Goal: Information Seeking & Learning: Learn about a topic

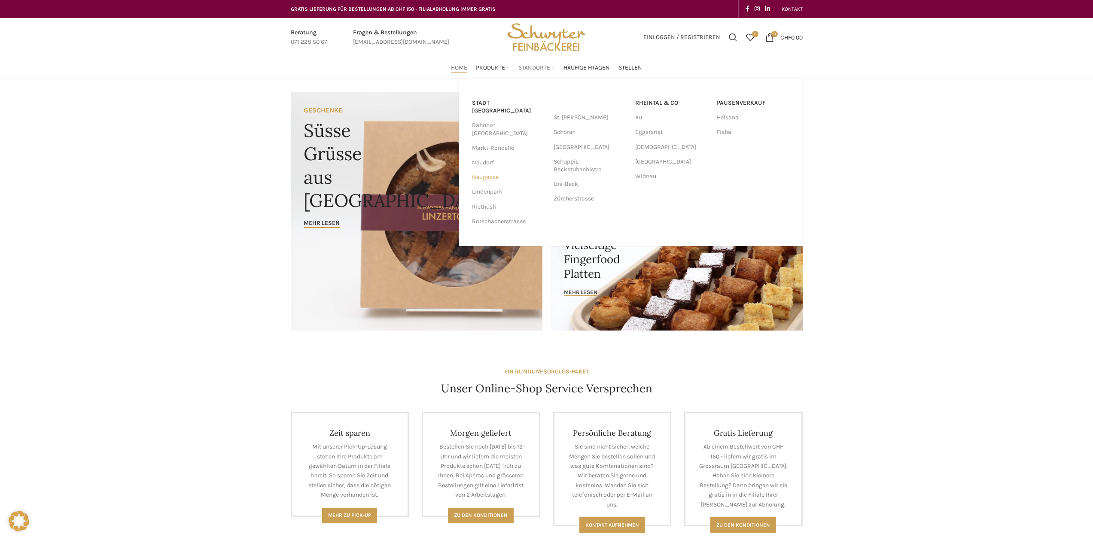
click at [486, 170] on link "Neugasse" at bounding box center [508, 177] width 73 height 15
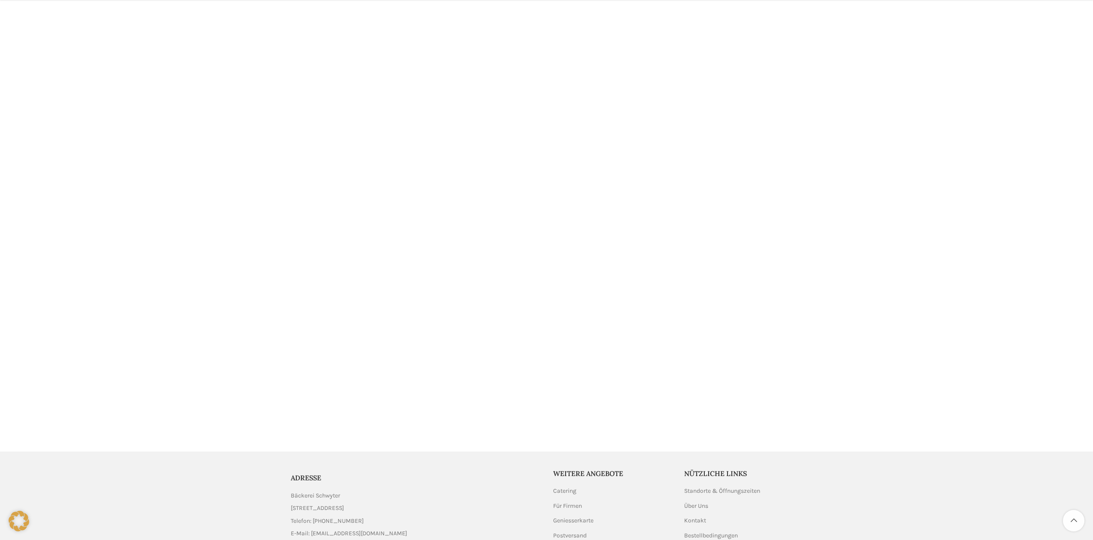
scroll to position [1488, 0]
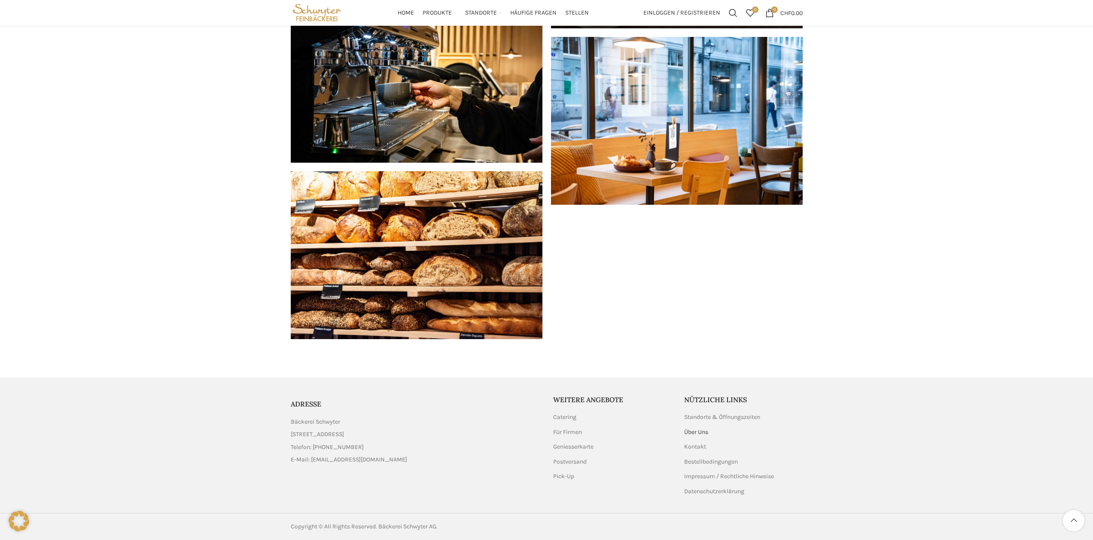
click at [692, 434] on link "Über Uns" at bounding box center [696, 432] width 25 height 9
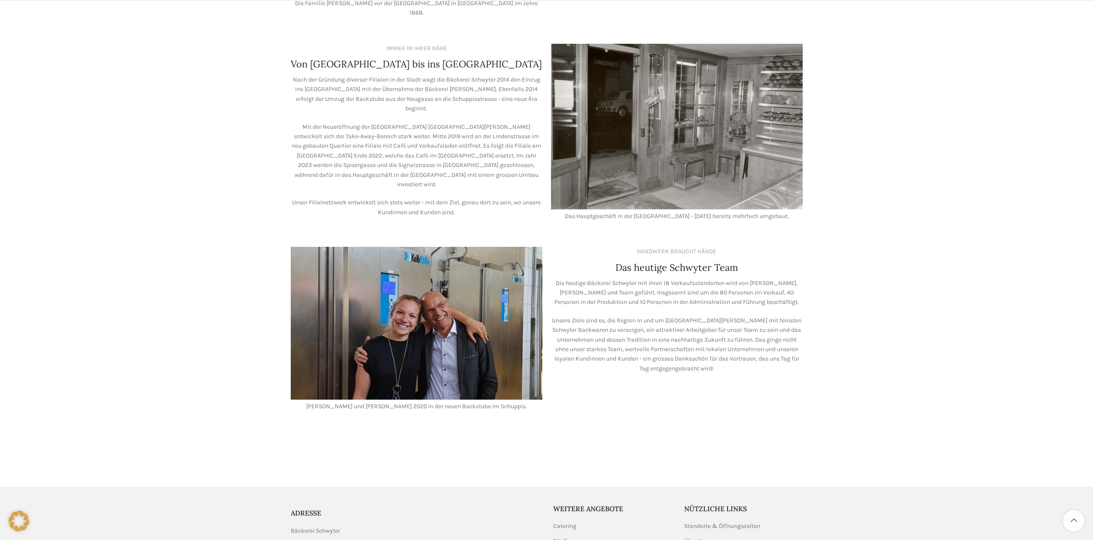
scroll to position [615, 0]
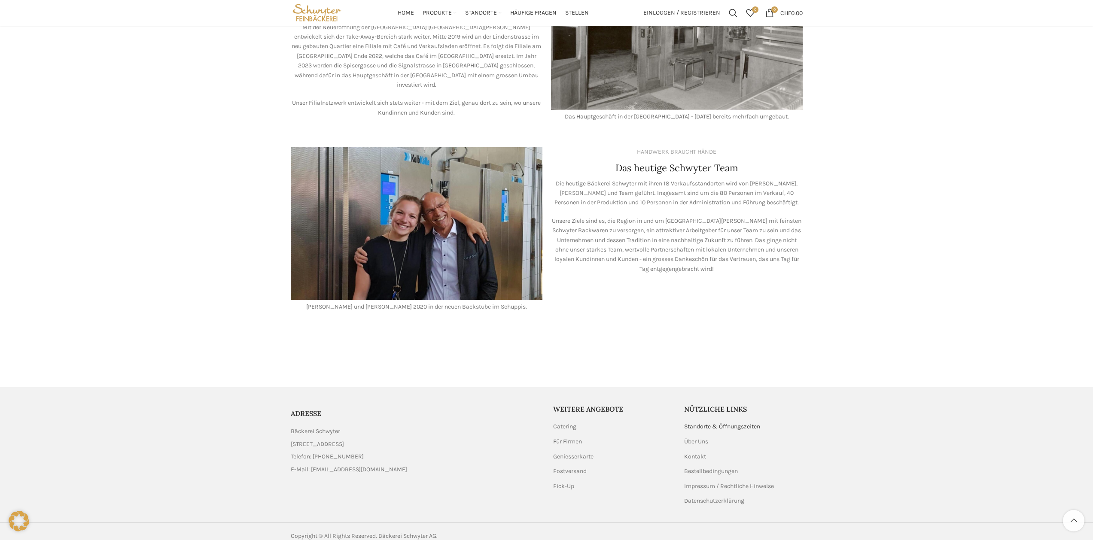
click at [699, 423] on link "Standorte & Öffnungszeiten" at bounding box center [722, 427] width 77 height 9
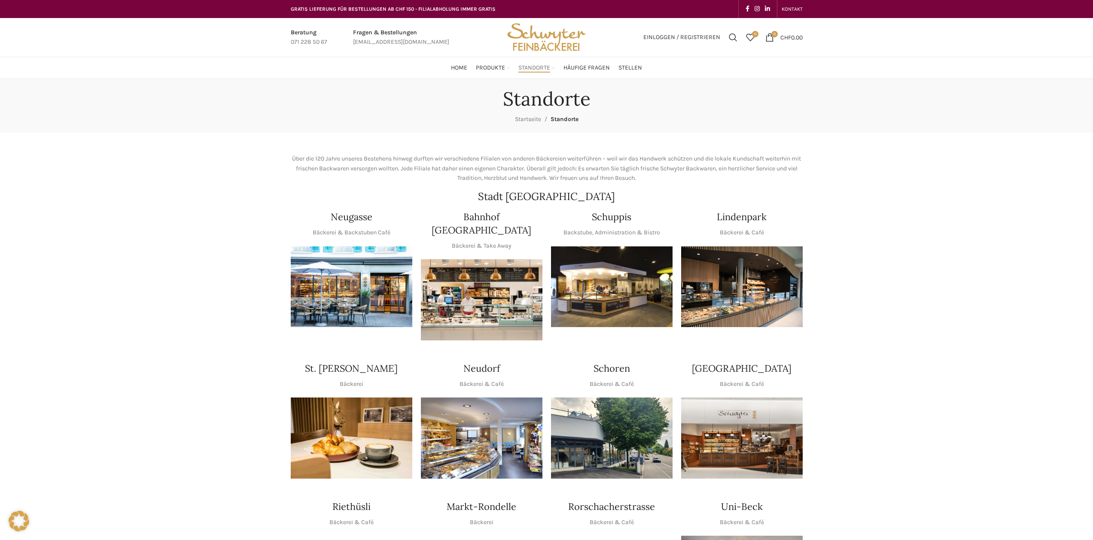
click at [601, 304] on img "1 / 1" at bounding box center [612, 287] width 122 height 81
click at [576, 64] on span "Häufige Fragen" at bounding box center [587, 68] width 46 height 8
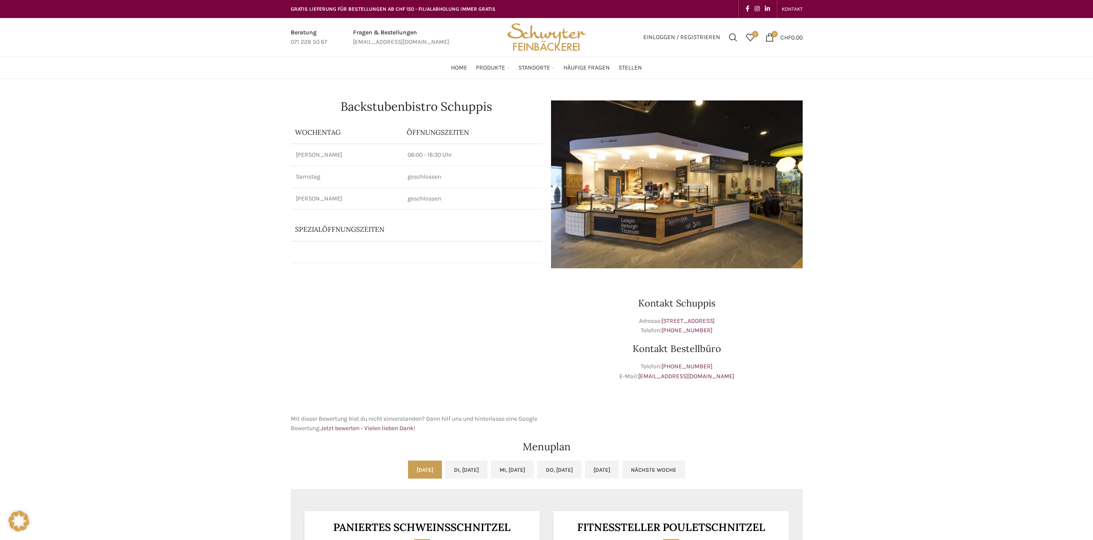
click at [618, 218] on img at bounding box center [677, 185] width 252 height 168
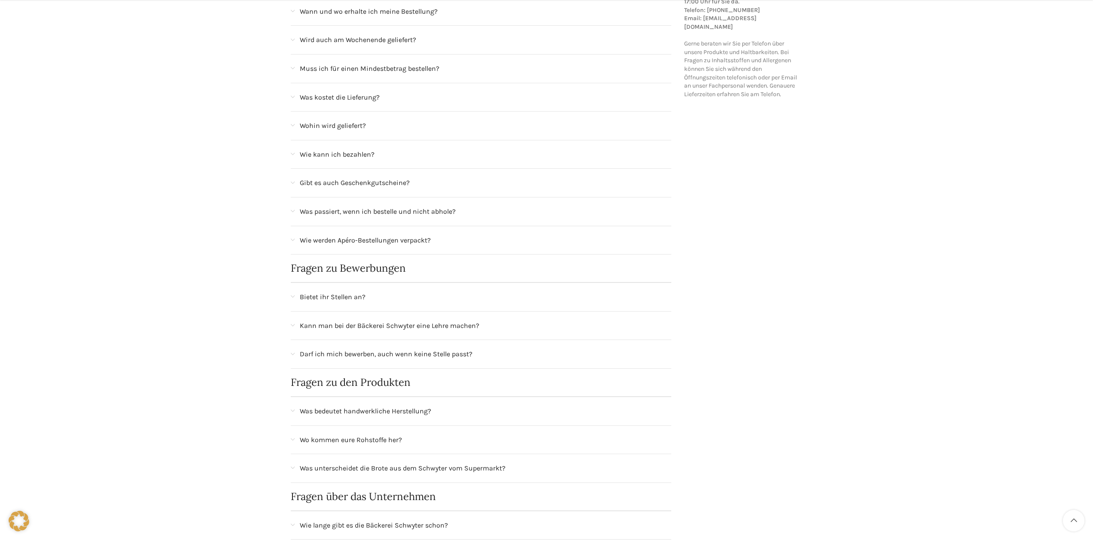
scroll to position [258, 0]
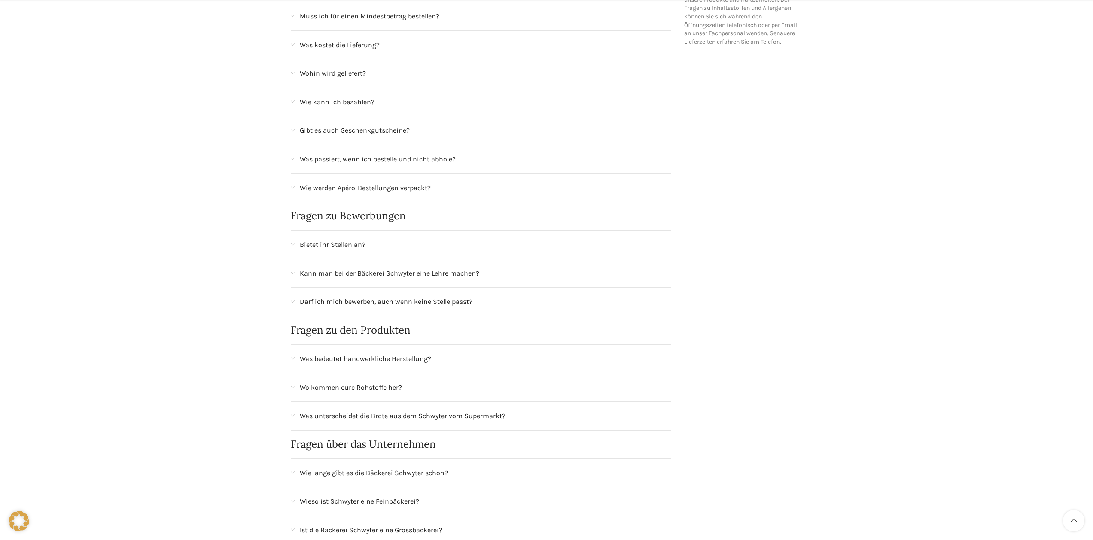
click at [348, 244] on span "Bietet ihr Stellen an?" at bounding box center [333, 244] width 66 height 11
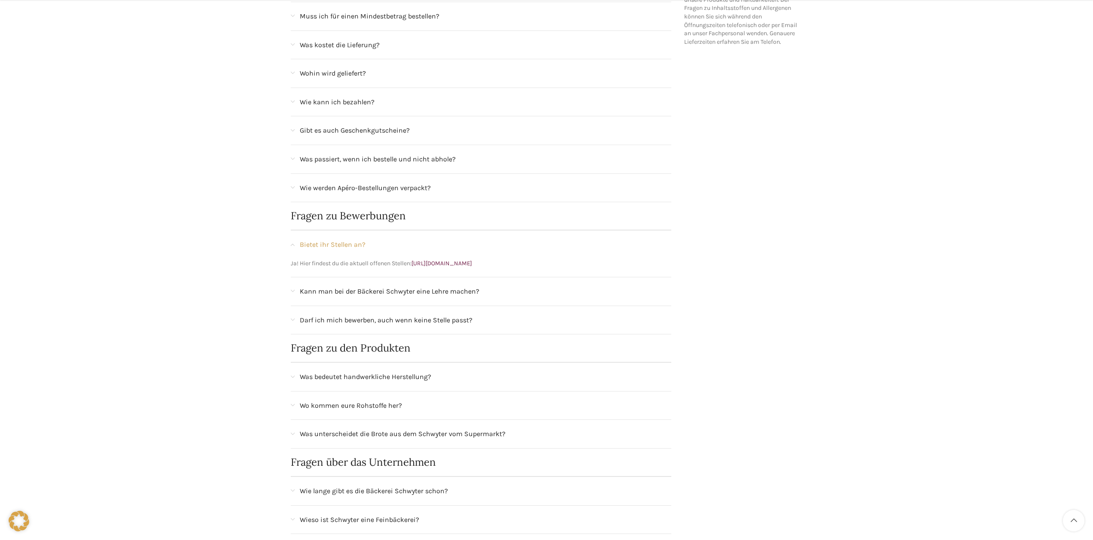
click at [348, 244] on span "Bietet ihr Stellen an?" at bounding box center [333, 244] width 66 height 11
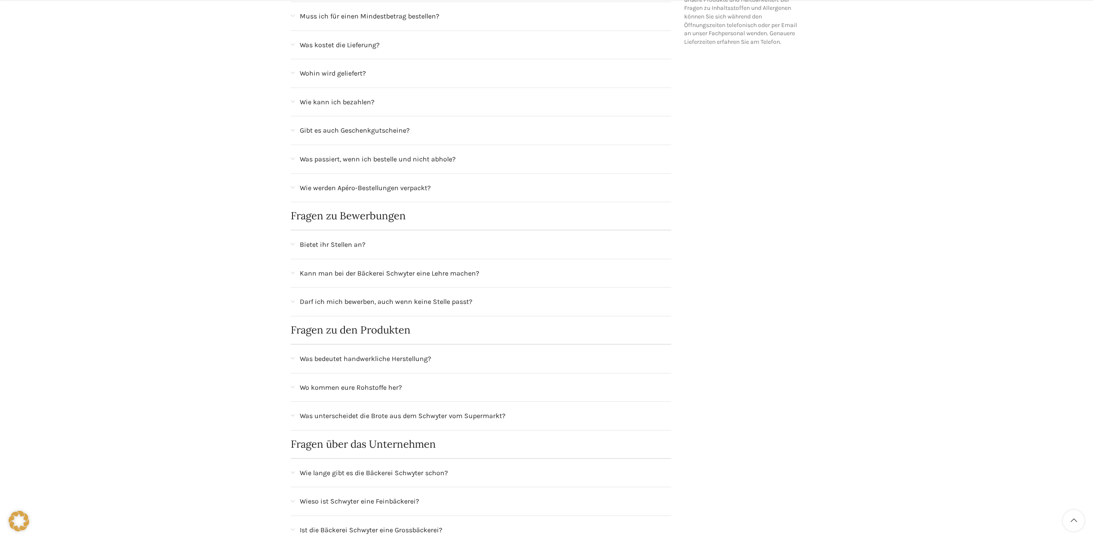
click at [347, 278] on span "Kann man bei der Bäckerei Schwyter eine Lehre machen?" at bounding box center [390, 273] width 180 height 11
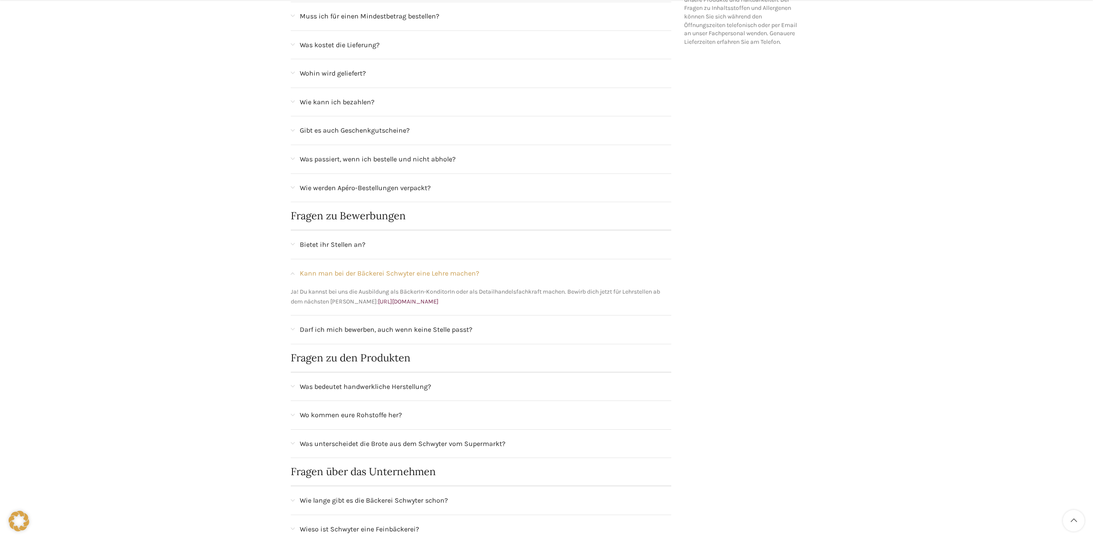
click at [347, 278] on span "Kann man bei der Bäckerei Schwyter eine Lehre machen?" at bounding box center [390, 273] width 180 height 11
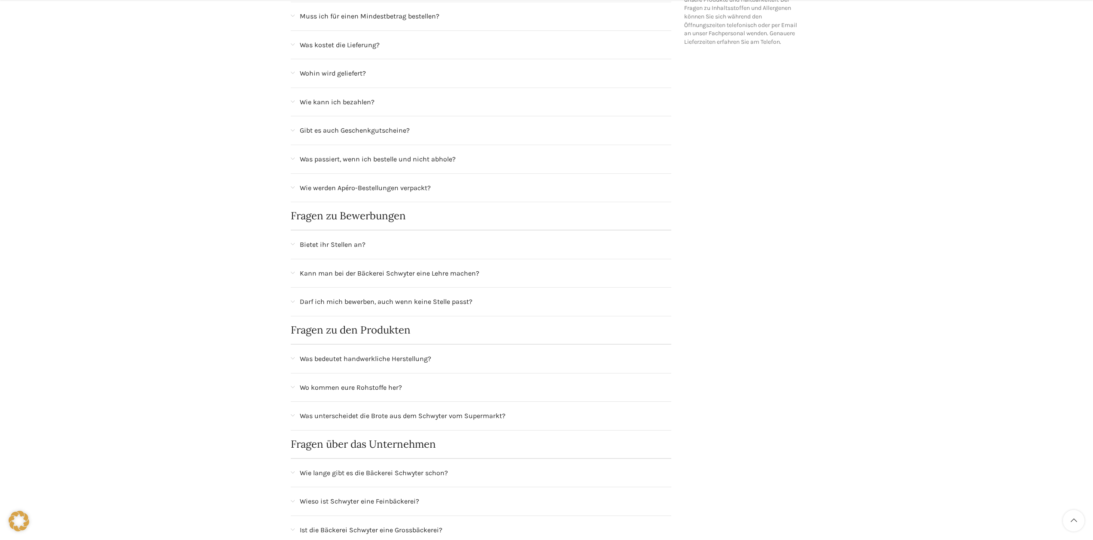
click at [344, 298] on span "Darf ich mich bewerben, auch wenn keine Stelle passt?" at bounding box center [386, 301] width 173 height 11
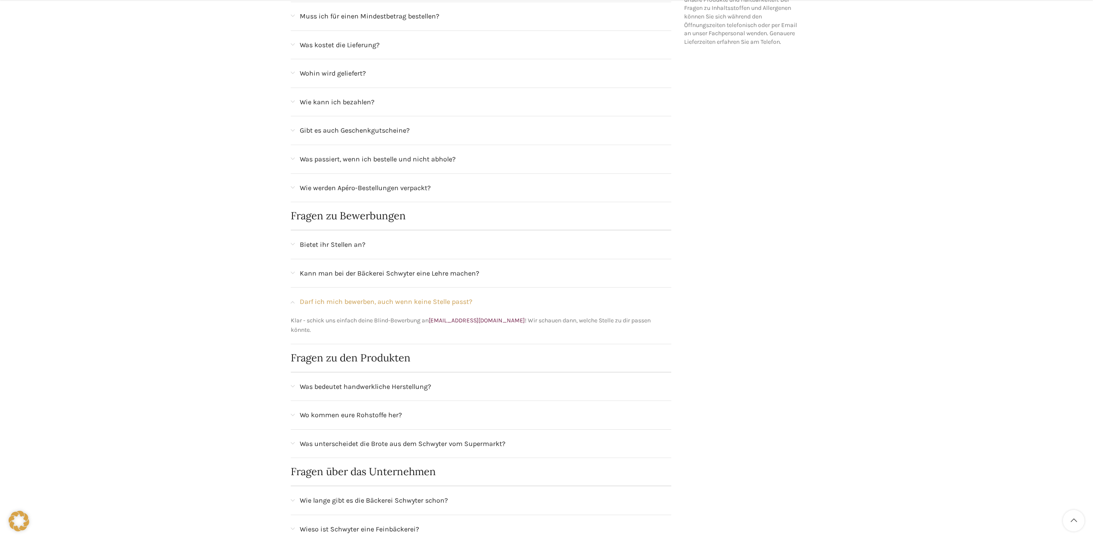
click at [344, 298] on span "Darf ich mich bewerben, auch wenn keine Stelle passt?" at bounding box center [386, 301] width 173 height 11
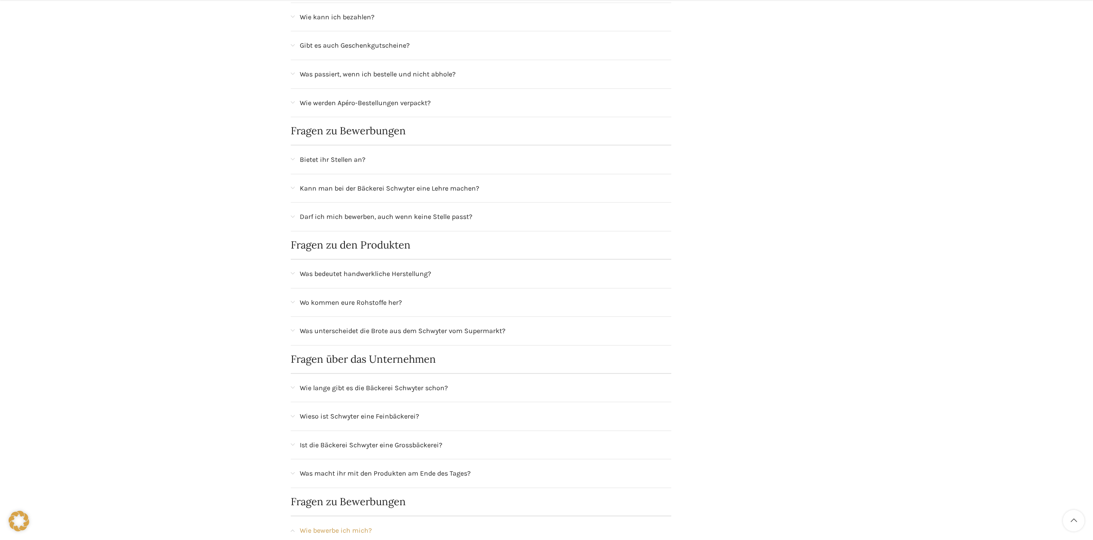
scroll to position [344, 0]
click at [342, 270] on span "Was bedeutet handwerkliche Herstellung?" at bounding box center [365, 273] width 131 height 11
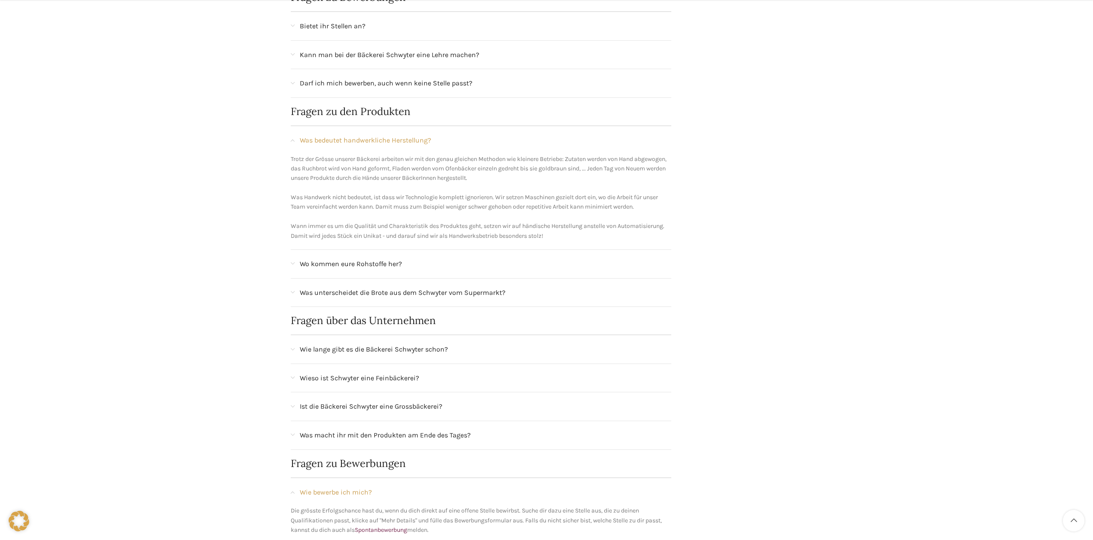
scroll to position [515, 0]
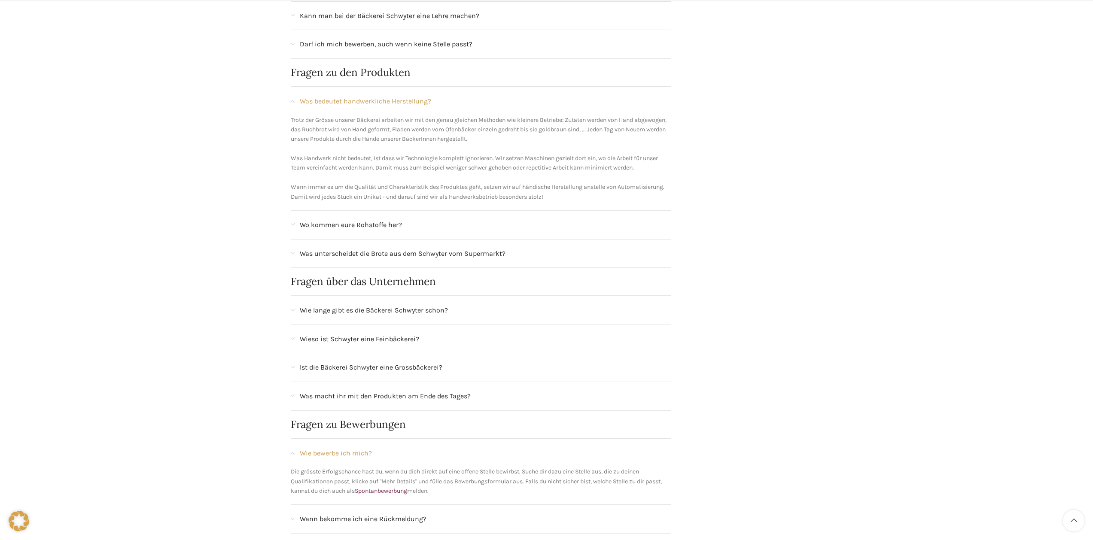
click at [336, 336] on span "Wieso ist Schwyter eine Feinbäckerei?" at bounding box center [359, 339] width 119 height 11
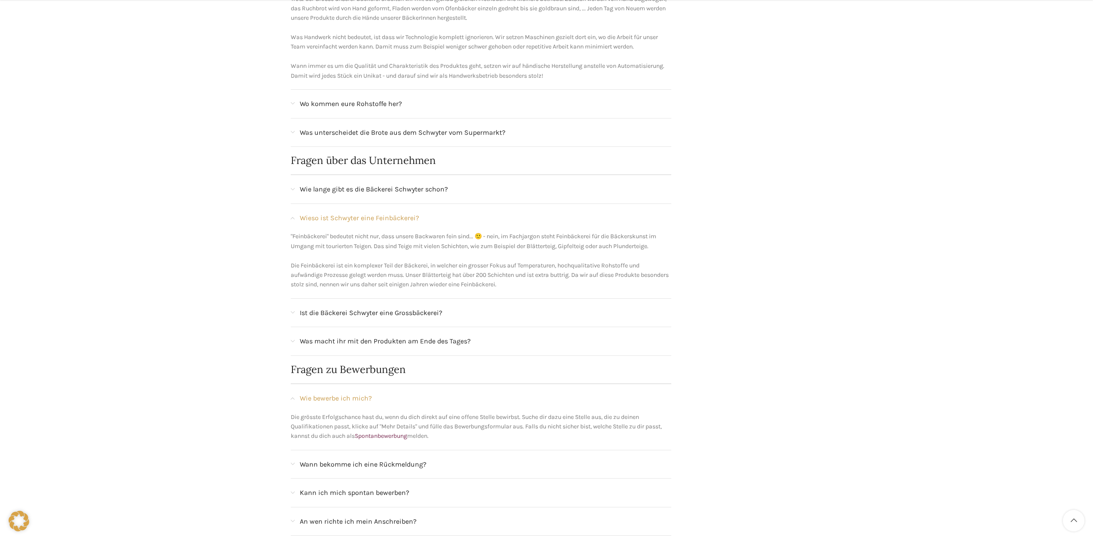
scroll to position [644, 0]
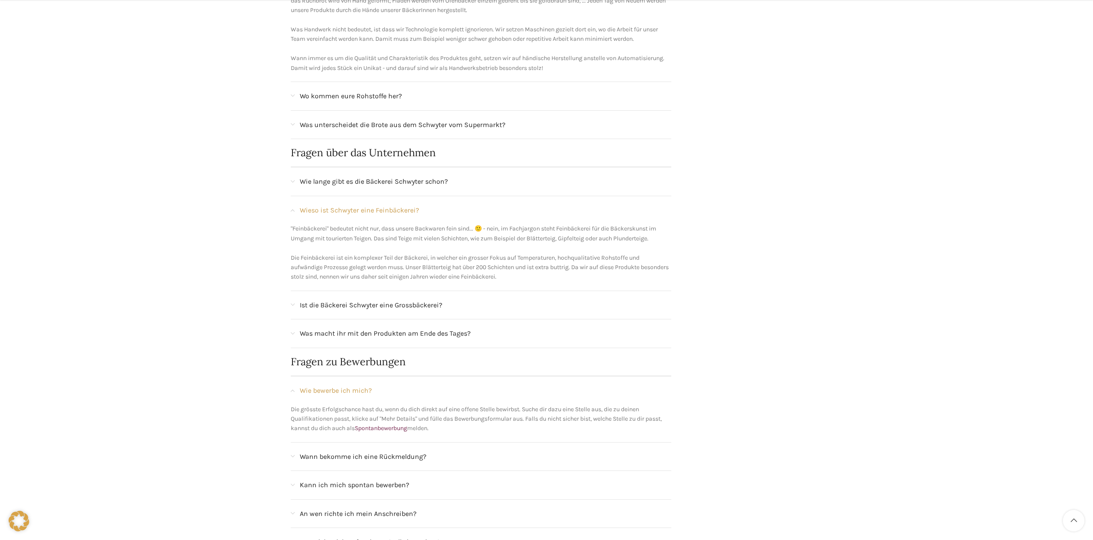
click at [398, 303] on span "Ist die Bäckerei Schwyter eine Grossbäckerei?" at bounding box center [371, 305] width 143 height 11
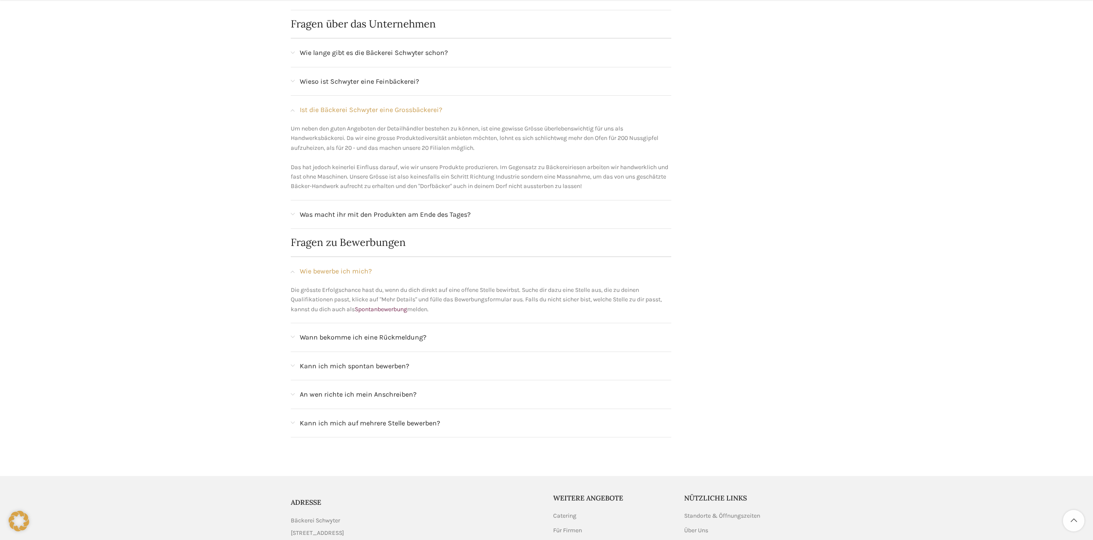
scroll to position [816, 0]
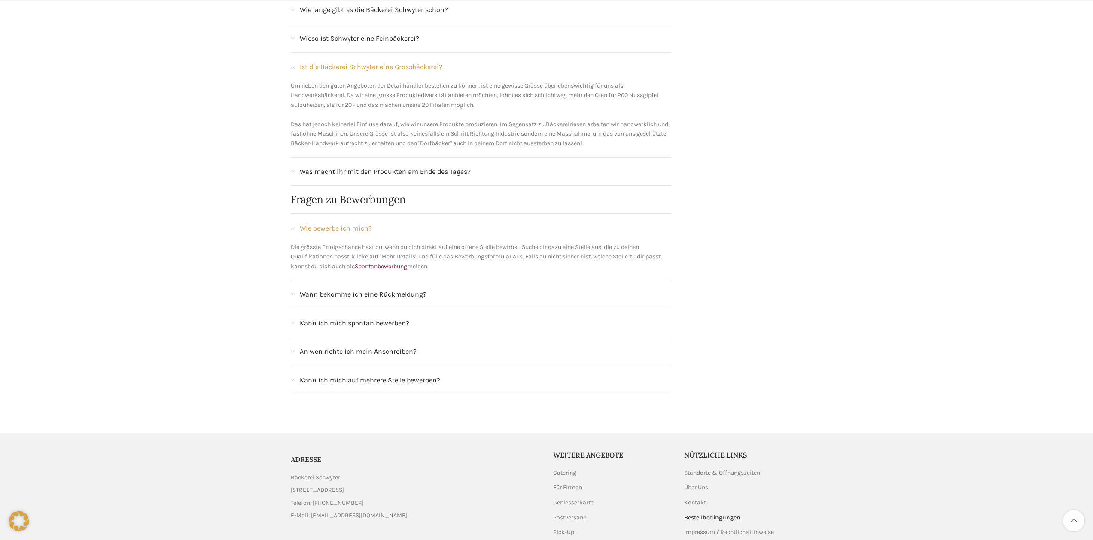
click at [394, 293] on span "Wann bekomme ich eine Rückmeldung?" at bounding box center [363, 294] width 127 height 11
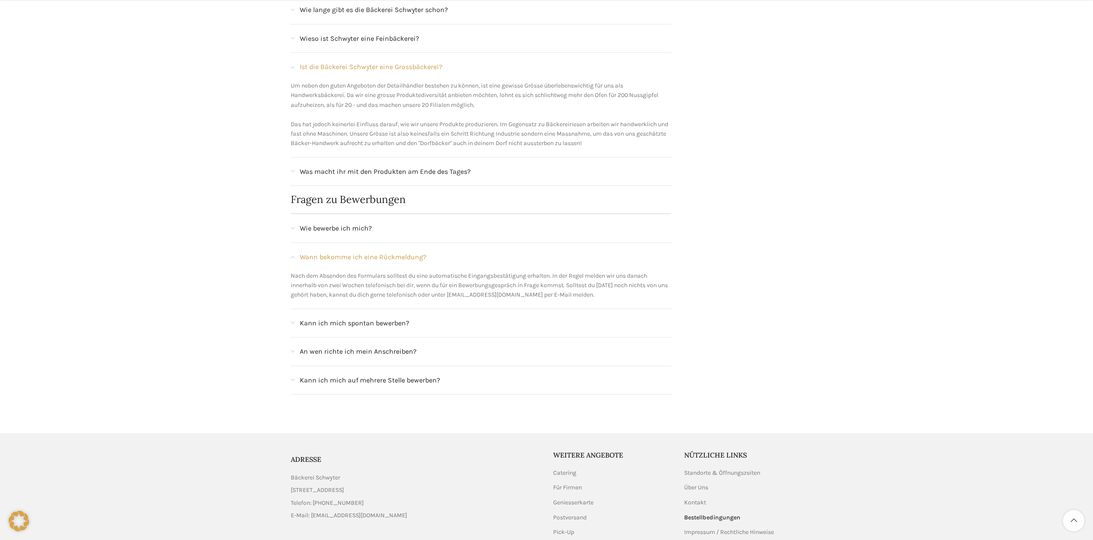
click at [353, 226] on span "Wie bewerbe ich mich?" at bounding box center [336, 228] width 72 height 11
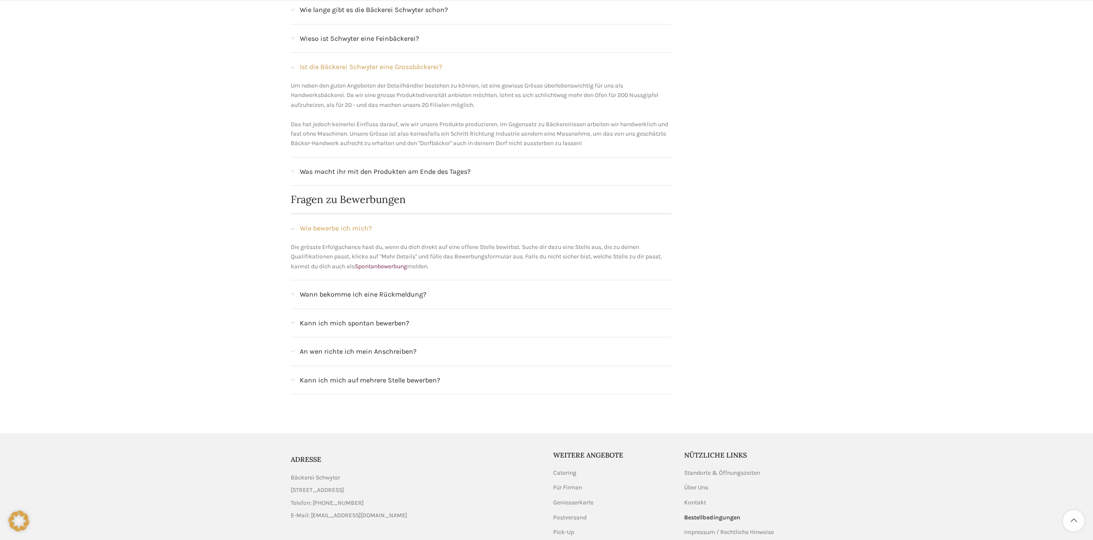
click at [356, 287] on div "Wann bekomme ich eine Rückmeldung?" at bounding box center [481, 295] width 381 height 28
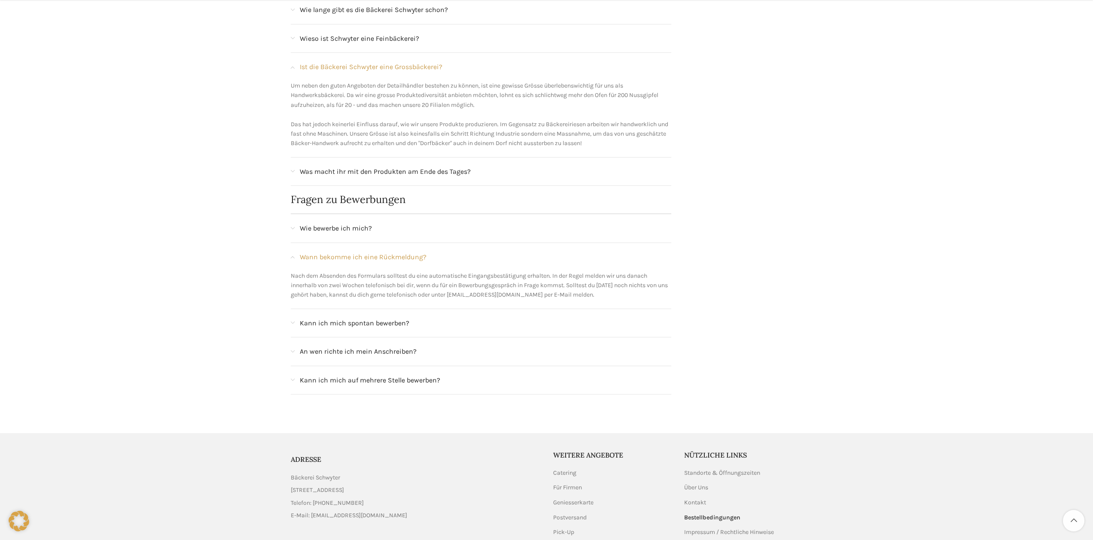
click at [353, 322] on span "Kann ich mich spontan bewerben?" at bounding box center [355, 323] width 110 height 11
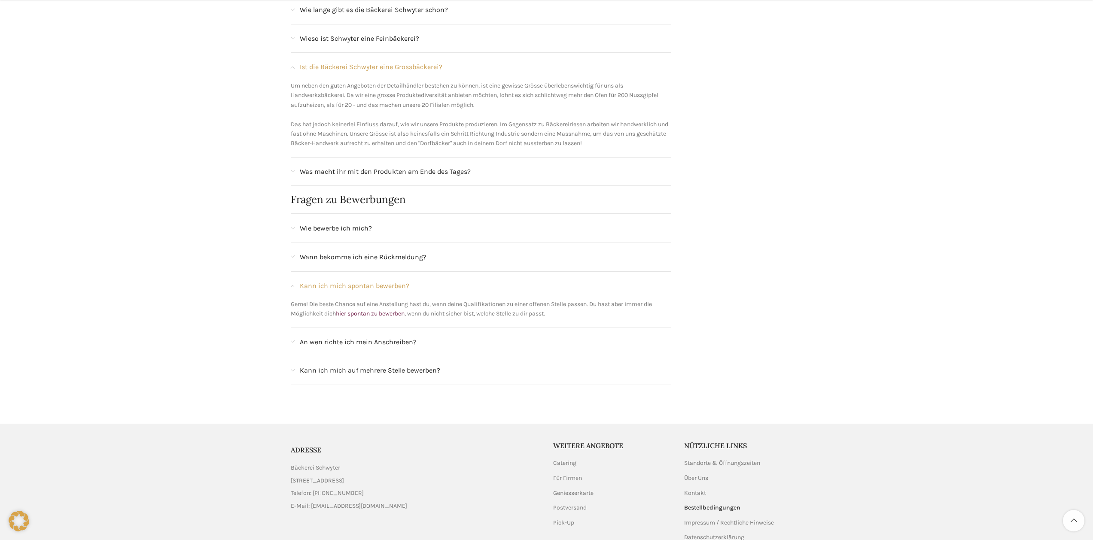
click at [351, 342] on span "An wen richte ich mein Anschreiben?" at bounding box center [358, 342] width 117 height 11
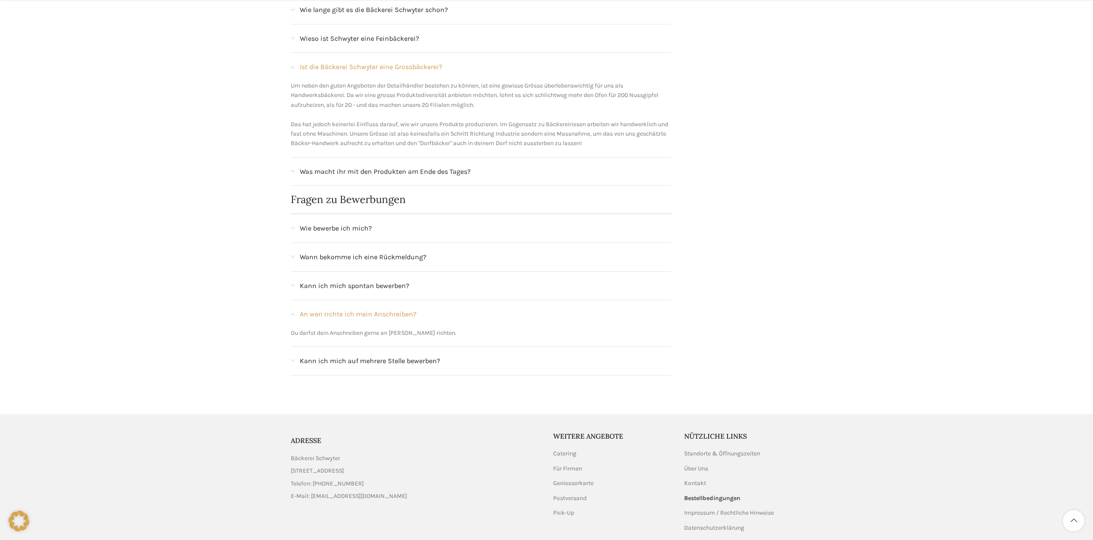
click at [399, 362] on span "Kann ich mich auf mehrere Stelle bewerben?" at bounding box center [370, 361] width 140 height 11
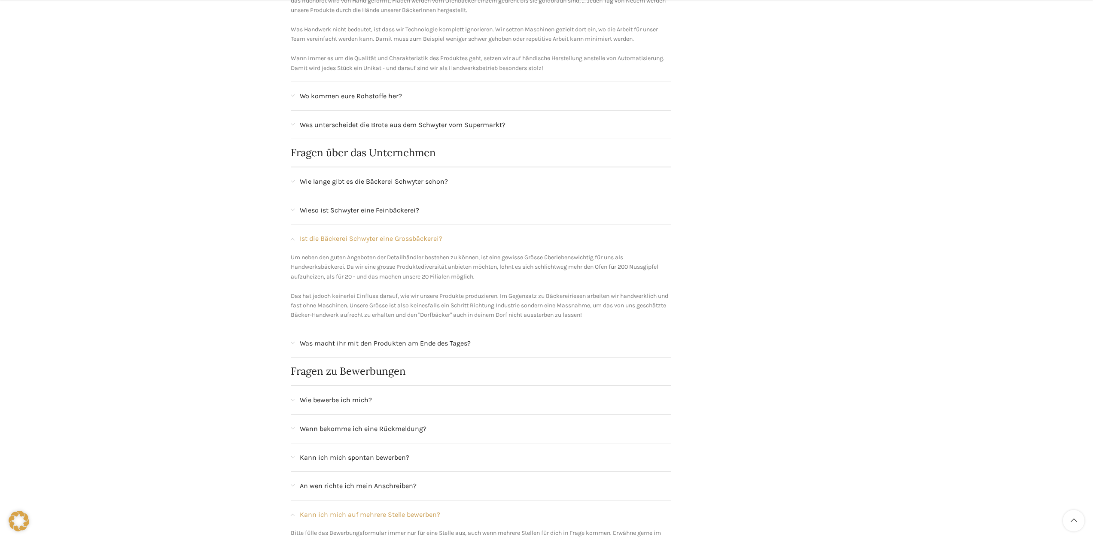
scroll to position [862, 0]
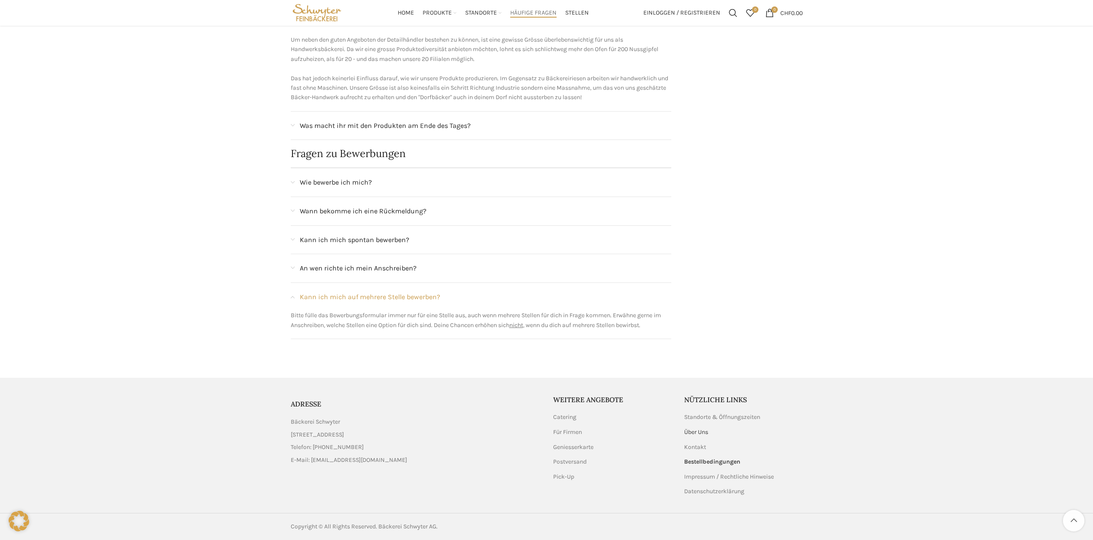
click at [692, 433] on link "Über Uns" at bounding box center [696, 432] width 25 height 9
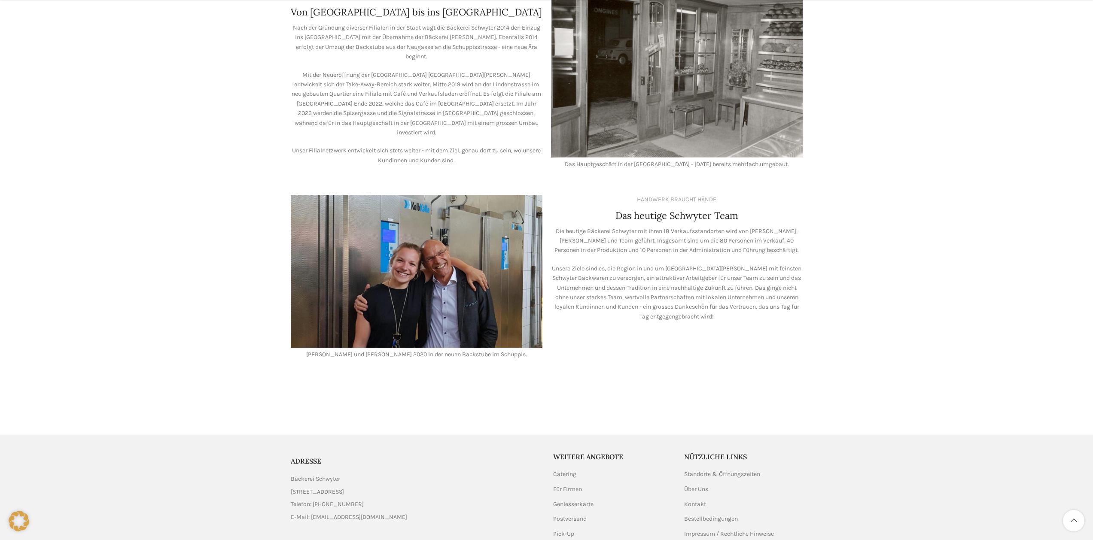
scroll to position [615, 0]
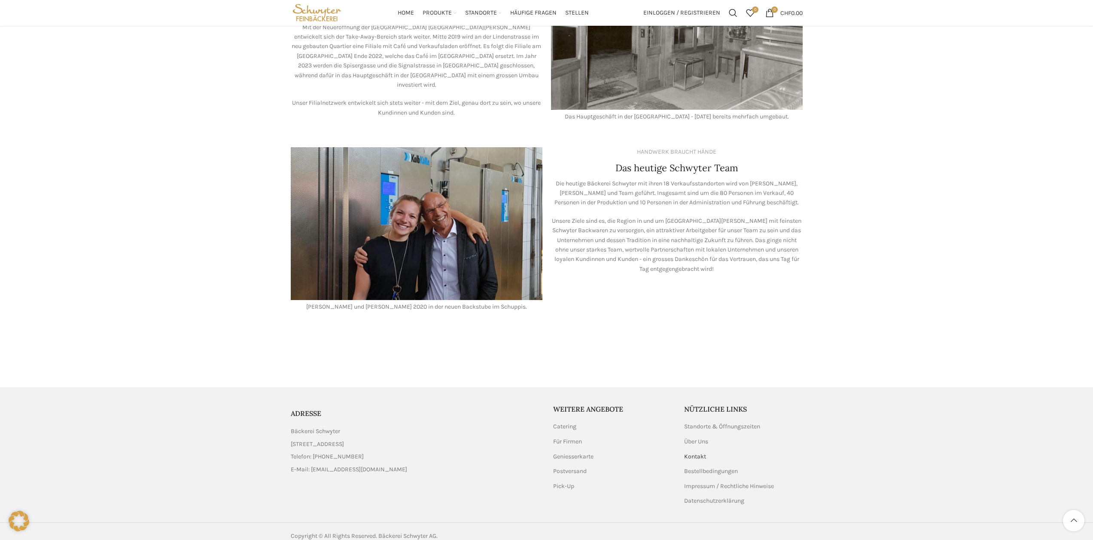
click at [689, 453] on link "Kontakt" at bounding box center [695, 457] width 23 height 9
